Goal: Transaction & Acquisition: Purchase product/service

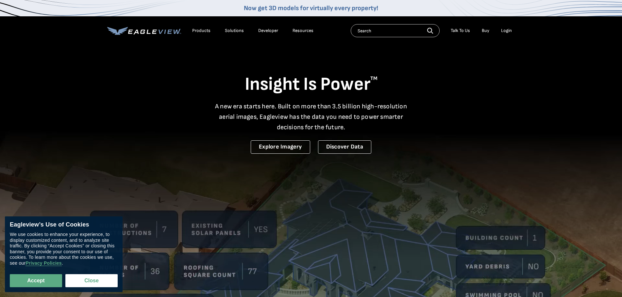
click at [505, 29] on div "Login" at bounding box center [506, 31] width 11 height 6
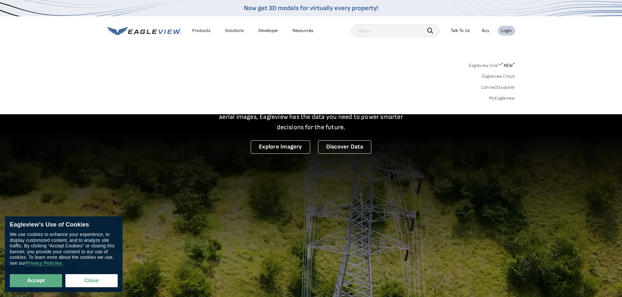
click at [503, 96] on link "MyEagleview" at bounding box center [502, 98] width 26 height 6
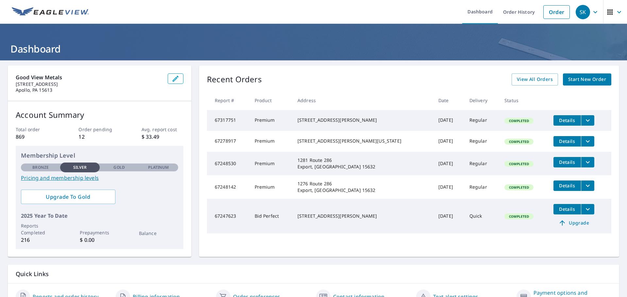
click at [584, 80] on span "Start New Order" at bounding box center [587, 80] width 38 height 8
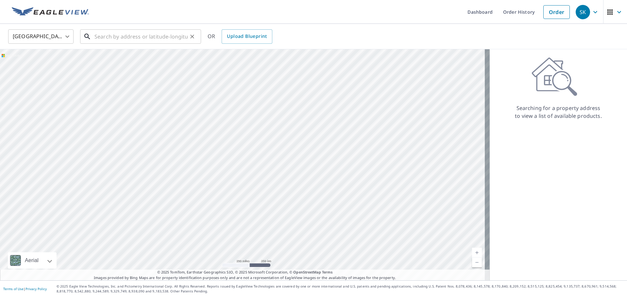
click at [137, 41] on input "text" at bounding box center [140, 36] width 93 height 18
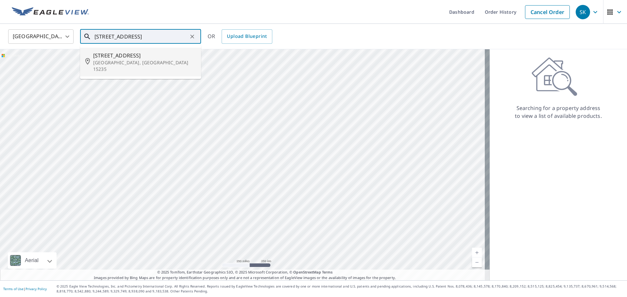
click at [128, 57] on span "348 Cypress Hill Dr" at bounding box center [144, 56] width 103 height 8
type input "348 Cypress Hill Dr Pittsburgh, PA 15235"
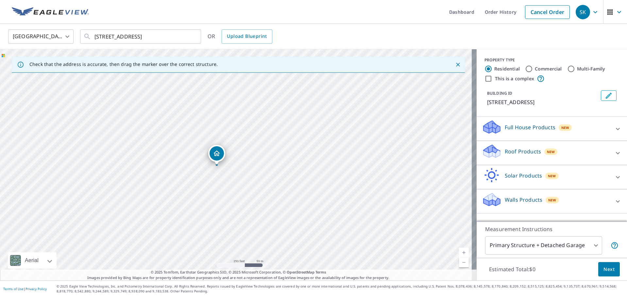
drag, startPoint x: 294, startPoint y: 170, endPoint x: 144, endPoint y: 161, distance: 150.3
click at [144, 161] on div "348 Cypress Hill Dr Pittsburgh, PA 15235" at bounding box center [238, 164] width 477 height 231
click at [525, 154] on p "Roof Products" at bounding box center [523, 152] width 36 height 8
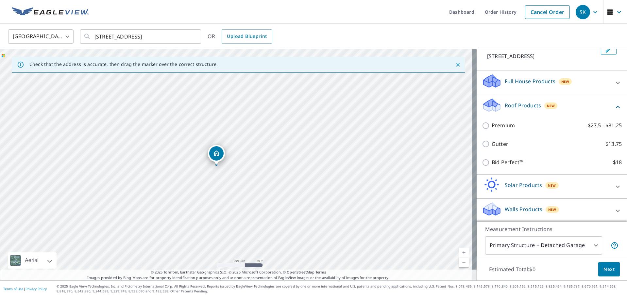
scroll to position [47, 0]
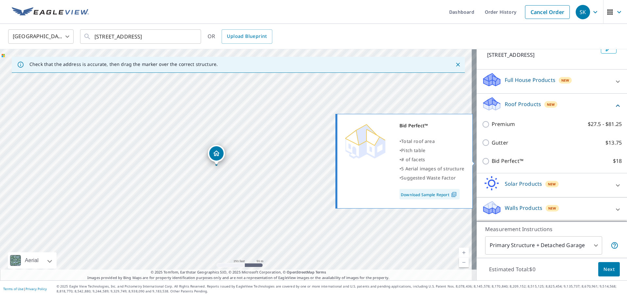
click at [482, 162] on input "Bid Perfect™ $18" at bounding box center [487, 162] width 10 height 8
checkbox input "true"
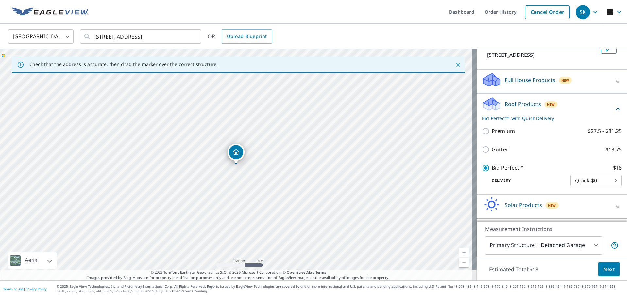
click at [608, 271] on span "Next" at bounding box center [608, 270] width 11 height 8
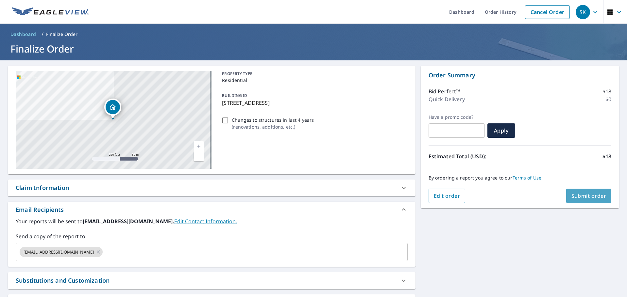
click at [588, 196] on span "Submit order" at bounding box center [588, 196] width 35 height 7
checkbox input "true"
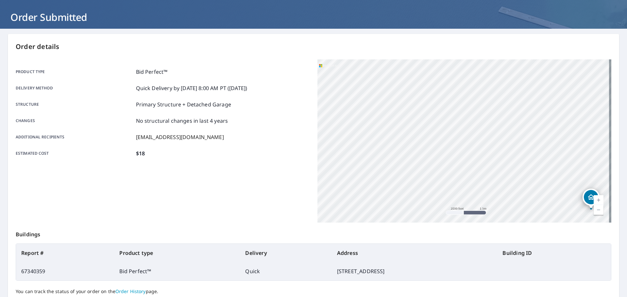
scroll to position [87, 0]
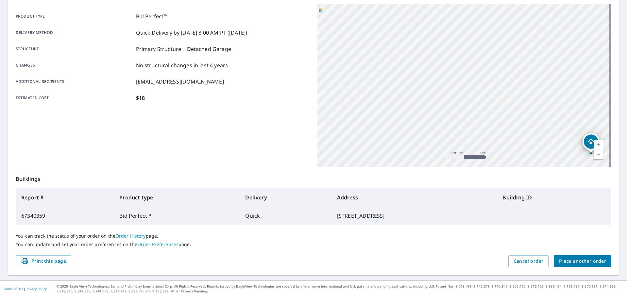
click at [594, 259] on span "Place another order" at bounding box center [582, 262] width 47 height 8
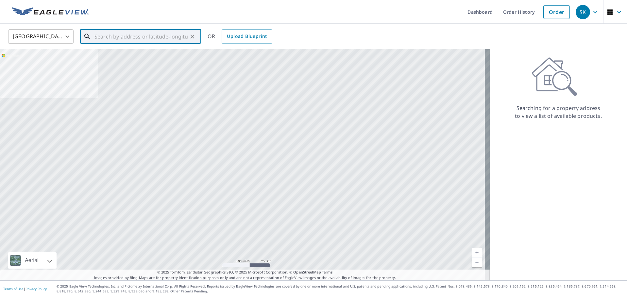
click at [124, 40] on input "text" at bounding box center [140, 36] width 93 height 18
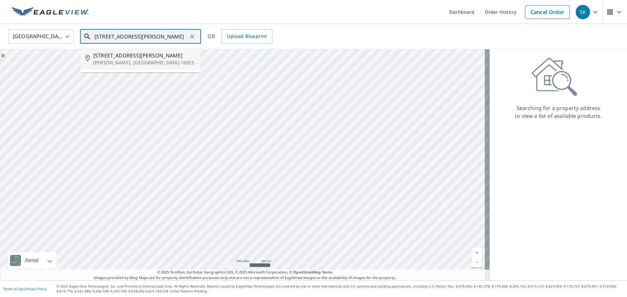
click at [123, 58] on span "180 Riemer Rd" at bounding box center [144, 56] width 103 height 8
type input "180 Riemer Rd Sarver, PA 16055"
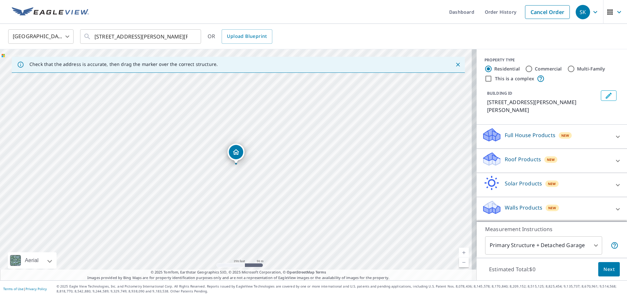
click at [524, 156] on p "Roof Products" at bounding box center [523, 160] width 36 height 8
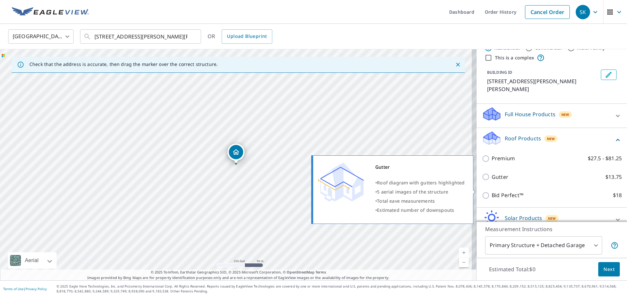
scroll to position [33, 0]
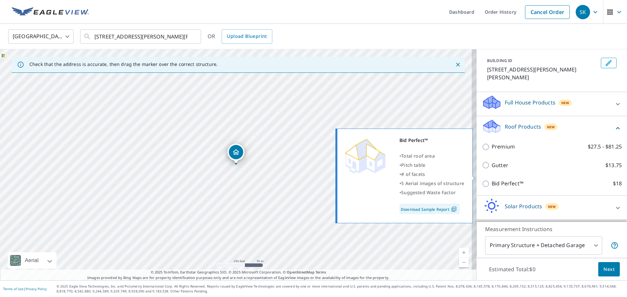
click at [482, 180] on input "Bid Perfect™ $18" at bounding box center [487, 184] width 10 height 8
checkbox input "true"
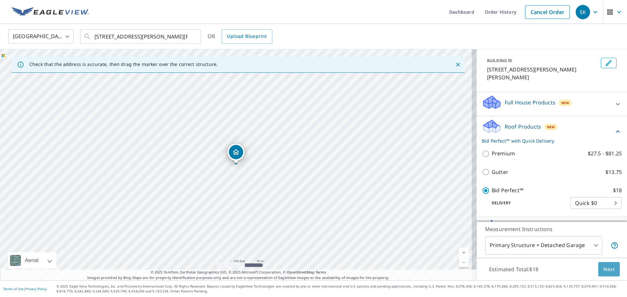
click at [603, 266] on span "Next" at bounding box center [608, 270] width 11 height 8
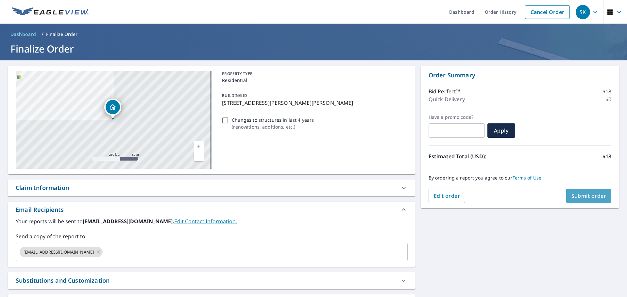
click at [592, 194] on span "Submit order" at bounding box center [588, 196] width 35 height 7
checkbox input "true"
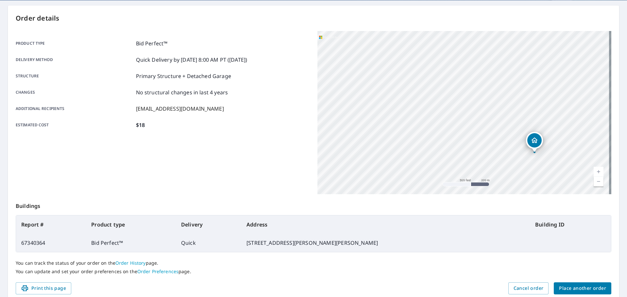
scroll to position [87, 0]
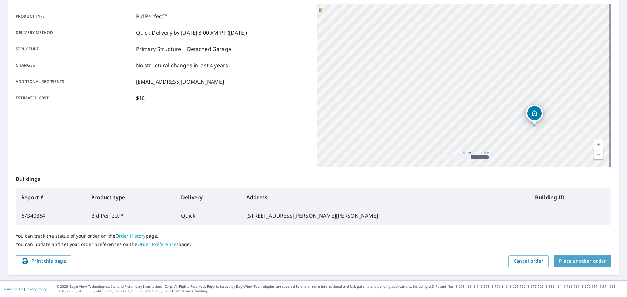
click at [575, 262] on span "Place another order" at bounding box center [582, 262] width 47 height 8
